Goal: Navigation & Orientation: Find specific page/section

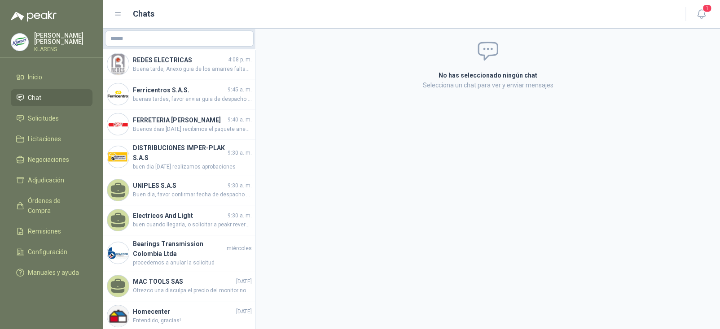
click at [52, 126] on ul "Inicio Chat Solicitudes Licitaciones Negociaciones Adjudicación Órdenes de Comp…" at bounding box center [51, 177] width 103 height 216
click at [53, 138] on span "Licitaciones" at bounding box center [44, 139] width 33 height 10
click at [59, 157] on span "Negociaciones" at bounding box center [48, 160] width 41 height 10
click at [54, 173] on link "Adjudicación" at bounding box center [52, 180] width 82 height 17
